Goal: Task Accomplishment & Management: Manage account settings

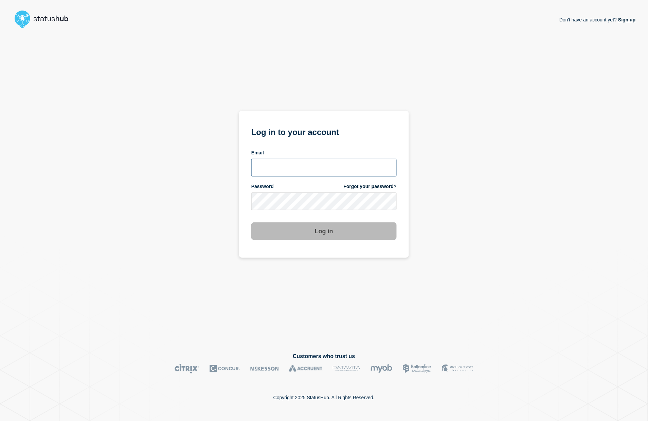
click at [287, 165] on input "email input" at bounding box center [323, 168] width 145 height 18
type input "[PERSON_NAME][EMAIL_ADDRESS][PERSON_NAME][DOMAIN_NAME]"
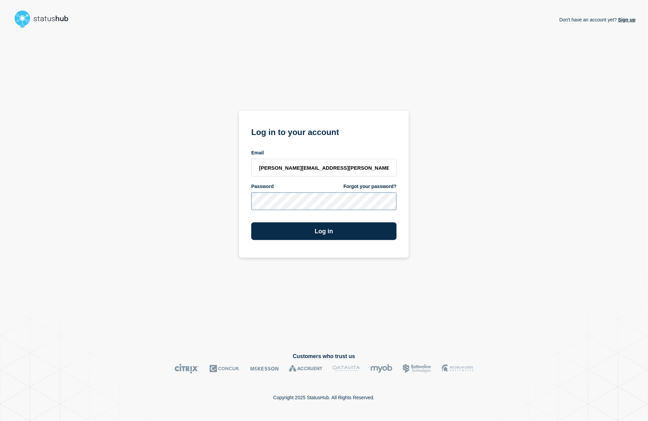
click at [251, 222] on button "Log in" at bounding box center [323, 231] width 145 height 18
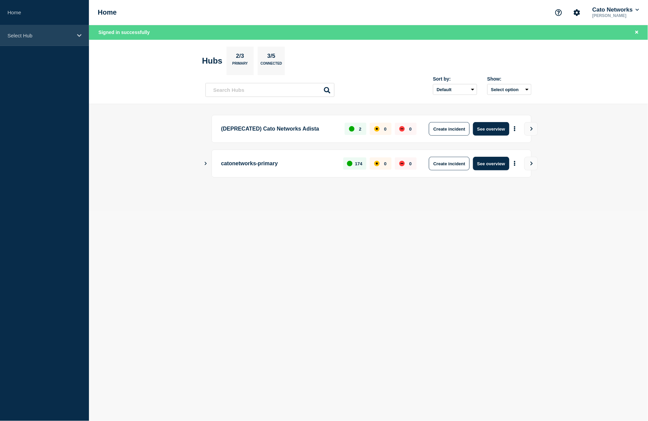
click at [27, 33] on p "Select Hub" at bounding box center [39, 36] width 65 height 6
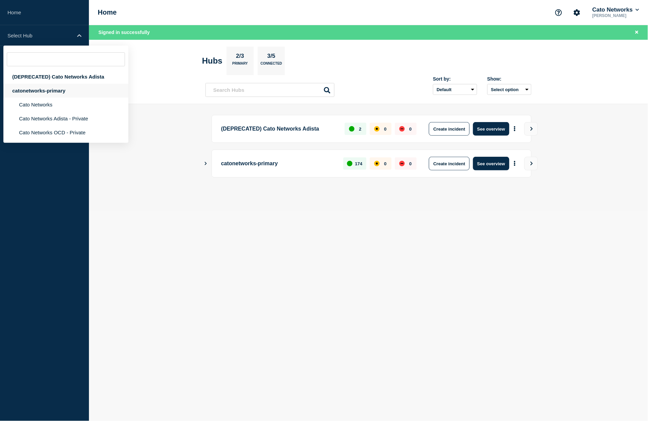
click at [30, 93] on div "catonetworks-primary" at bounding box center [65, 91] width 125 height 14
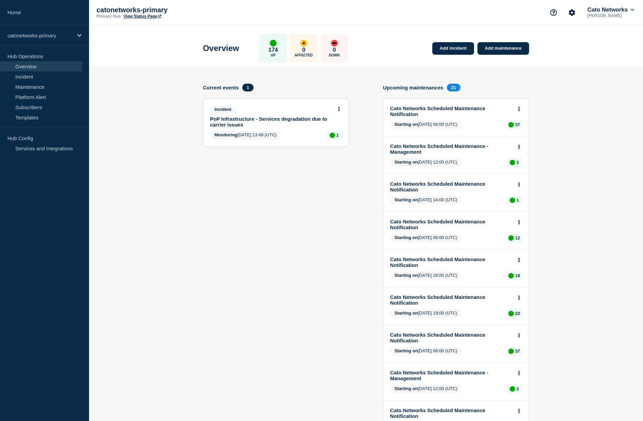
click at [306, 119] on link "PoP Infrastructure - Services degradation due to carrier issues" at bounding box center [271, 122] width 123 height 12
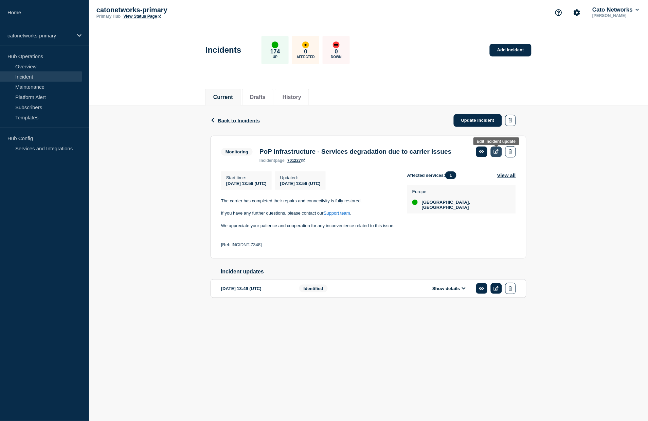
click at [496, 156] on link at bounding box center [496, 151] width 11 height 11
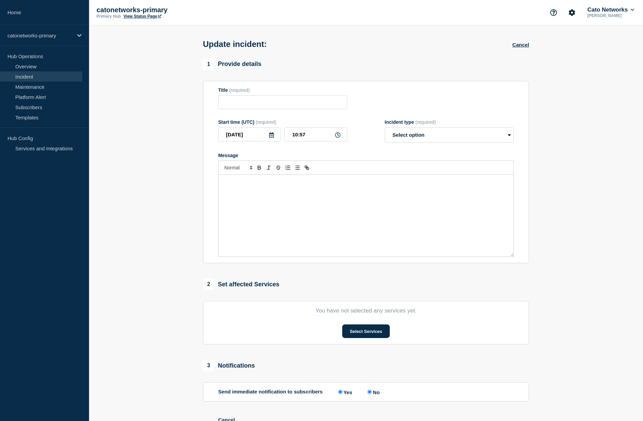
type input "PoP Infrastructure - Services degradation due to carrier issues"
type input "2025-08-13"
type input "13:56"
select select "monitoring"
radio input "false"
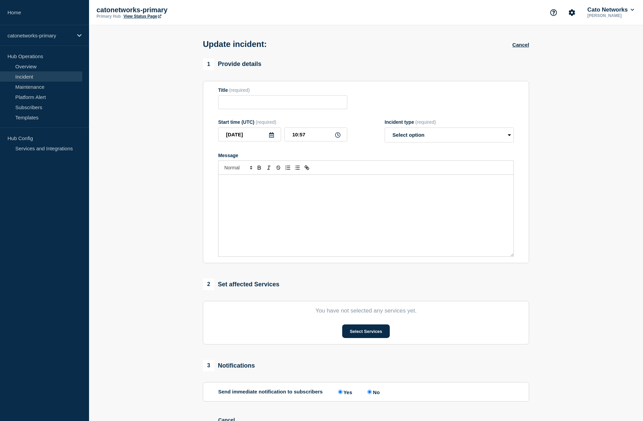
radio input "true"
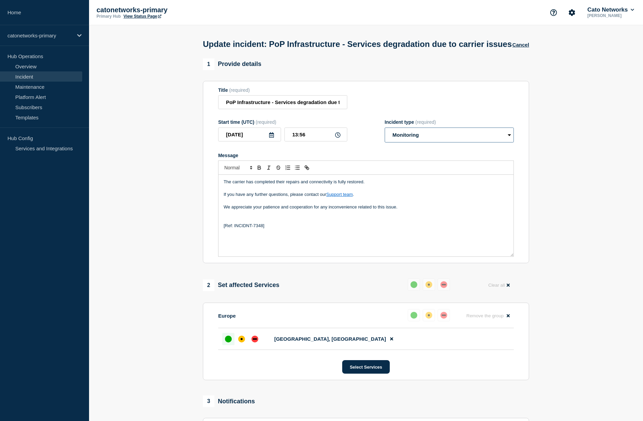
click at [432, 140] on select "Select option Investigating Identified Monitoring Resolved" at bounding box center [449, 134] width 129 height 15
select select "resolved"
click at [387, 133] on select "Select option Investigating Identified Monitoring Resolved" at bounding box center [449, 134] width 129 height 15
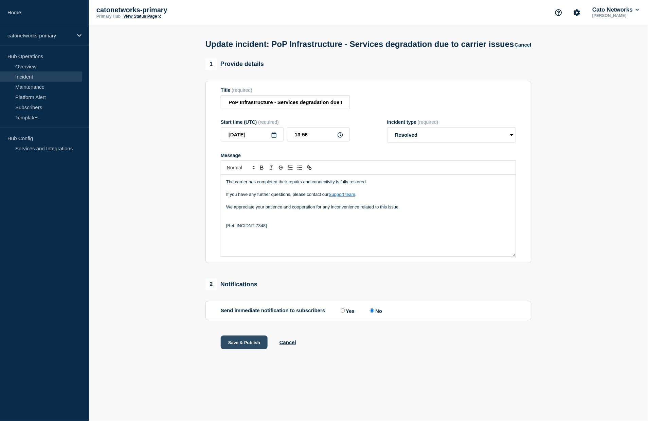
click at [241, 349] on button "Save & Publish" at bounding box center [244, 342] width 47 height 14
